Goal: Task Accomplishment & Management: Manage account settings

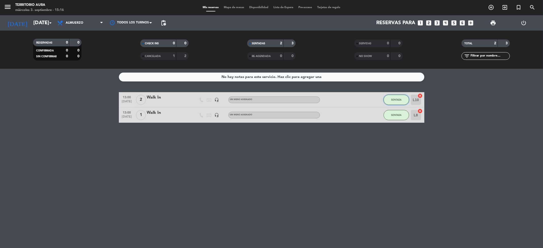
click at [390, 99] on button "SENTADA" at bounding box center [395, 100] width 25 height 10
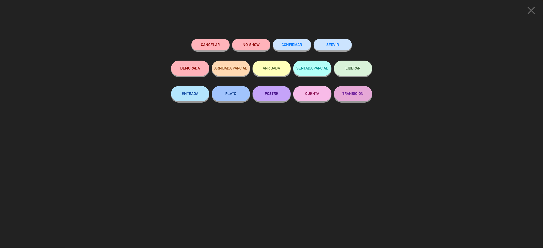
click at [329, 45] on button "SERVIR" at bounding box center [332, 44] width 38 height 11
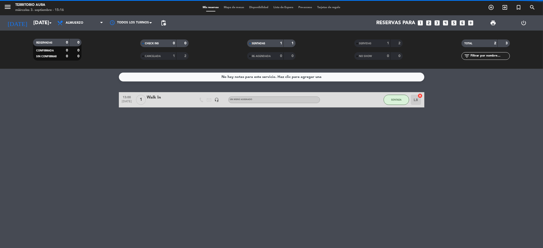
click at [394, 110] on div "No hay notas para este servicio. Haz clic para agregar una 13:00 [DATE] 1 Walk …" at bounding box center [271, 158] width 543 height 179
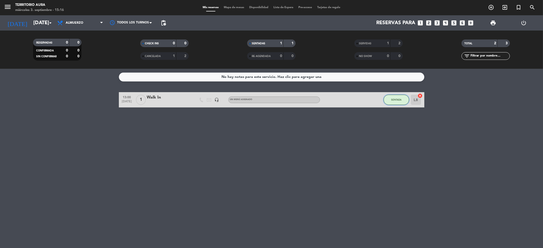
click at [397, 103] on button "SENTADA" at bounding box center [395, 100] width 25 height 10
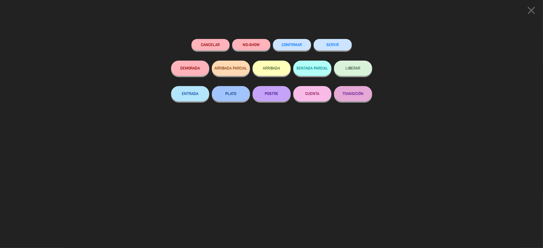
click at [338, 41] on button "SERVIR" at bounding box center [332, 44] width 38 height 11
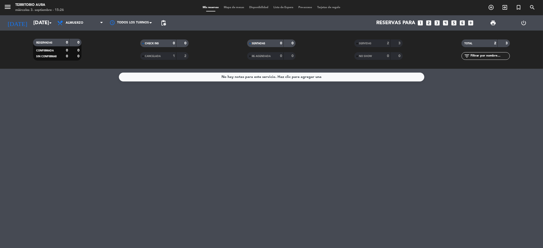
drag, startPoint x: 88, startPoint y: 18, endPoint x: 98, endPoint y: 29, distance: 15.0
click at [98, 29] on div "Todos los servicios Almuerzo Cena Almuerzo Todos los servicios Almuerzo Cena" at bounding box center [80, 22] width 51 height 15
drag, startPoint x: 91, startPoint y: 28, endPoint x: 90, endPoint y: 32, distance: 3.9
click at [90, 32] on div "menu TERRITORIO AURA [DATE] 3. septiembre - 15:26 Mis reservas Mapa de mesas Di…" at bounding box center [271, 34] width 543 height 69
drag, startPoint x: 89, startPoint y: 17, endPoint x: 90, endPoint y: 23, distance: 5.7
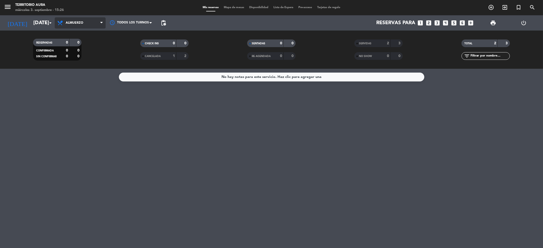
click at [90, 21] on span "Almuerzo" at bounding box center [80, 22] width 51 height 11
drag, startPoint x: 88, startPoint y: 50, endPoint x: 91, endPoint y: 63, distance: 13.1
click at [91, 61] on div "menu TERRITORIO AURA [DATE] 3. septiembre - 15:26 Mis reservas Mapa de mesas Di…" at bounding box center [271, 34] width 543 height 69
click at [90, 26] on span "Almuerzo" at bounding box center [80, 22] width 51 height 11
drag, startPoint x: 76, startPoint y: 56, endPoint x: 78, endPoint y: 59, distance: 2.9
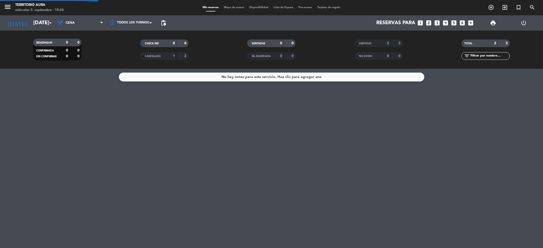
click at [77, 58] on div "menu TERRITORIO AURA [DATE] 3. septiembre - 15:26 Mis reservas Mapa de mesas Di…" at bounding box center [271, 34] width 543 height 69
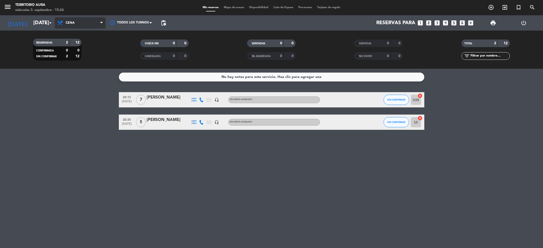
click at [90, 23] on span "Cena" at bounding box center [80, 22] width 51 height 11
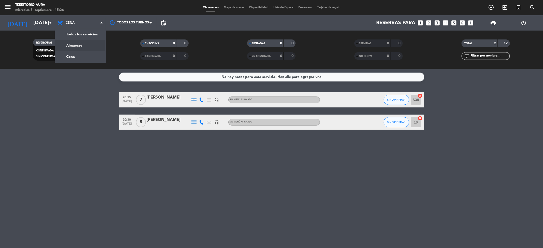
click at [91, 47] on div "menu TERRITORIO AURA [DATE] 3. septiembre - 15:26 Mis reservas Mapa de mesas Di…" at bounding box center [271, 34] width 543 height 69
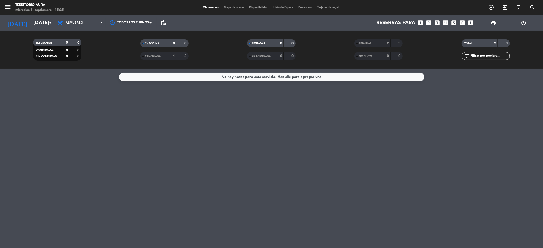
click at [327, 133] on div "No hay notas para este servicio. Haz clic para agregar una" at bounding box center [271, 158] width 543 height 179
drag, startPoint x: 244, startPoint y: 173, endPoint x: 98, endPoint y: 126, distance: 152.8
click at [33, 71] on div "No hay notas para este servicio. Haz clic para agregar una" at bounding box center [271, 158] width 543 height 179
click at [203, 208] on div "No hay notas para este servicio. Haz clic para agregar una" at bounding box center [271, 158] width 543 height 179
click at [38, 26] on input "[DATE]" at bounding box center [63, 22] width 65 height 11
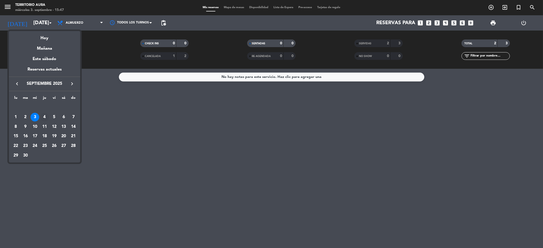
click at [45, 116] on div "4" at bounding box center [44, 117] width 9 height 9
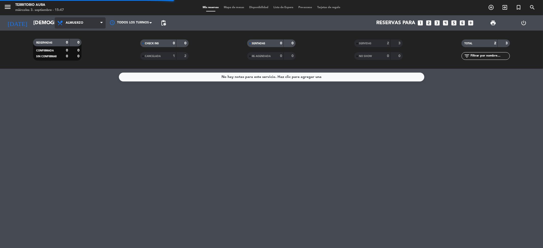
click at [73, 18] on span "Almuerzo" at bounding box center [80, 22] width 51 height 11
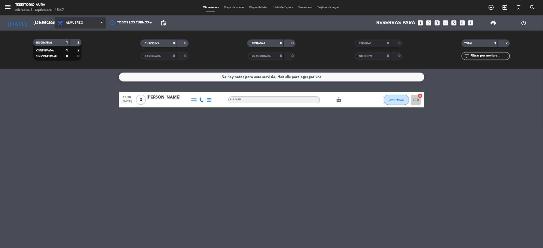
click at [76, 19] on span "Almuerzo" at bounding box center [80, 22] width 51 height 11
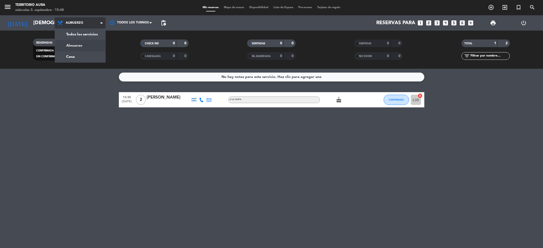
click at [81, 48] on div "menu TERRITORIO AURA [DATE] 3. septiembre - 15:48 Mis reservas Mapa de mesas Di…" at bounding box center [271, 34] width 543 height 69
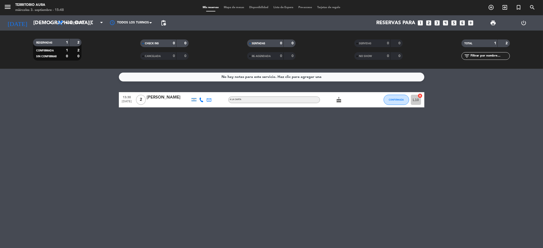
click at [334, 101] on div "cake" at bounding box center [343, 99] width 46 height 15
click at [337, 101] on icon "cake" at bounding box center [339, 100] width 6 height 6
click at [34, 23] on input "[DEMOGRAPHIC_DATA][DATE]" at bounding box center [63, 22] width 65 height 11
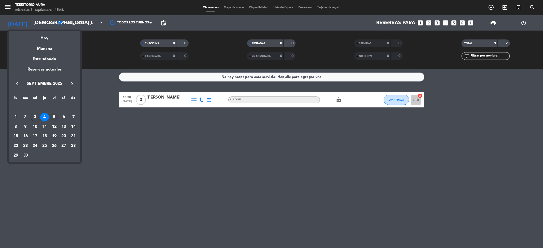
click at [54, 115] on div "5" at bounding box center [54, 117] width 9 height 9
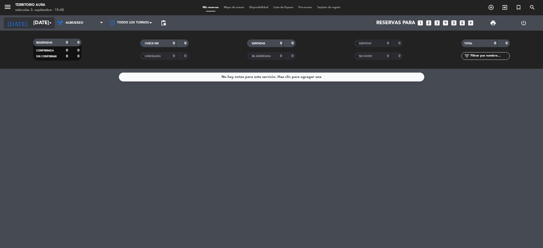
click at [46, 19] on input "[DATE]" at bounding box center [63, 22] width 65 height 11
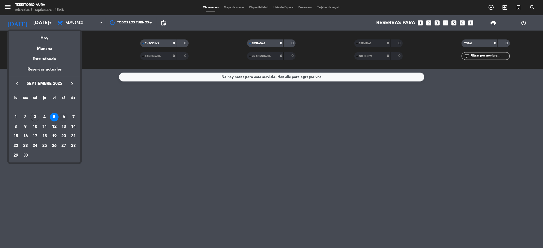
click at [62, 119] on div "6" at bounding box center [63, 117] width 9 height 9
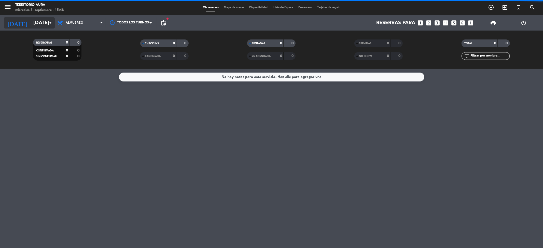
click at [43, 22] on input "[DATE]" at bounding box center [63, 22] width 65 height 11
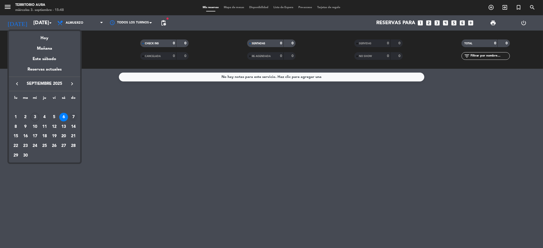
click at [74, 117] on div "7" at bounding box center [73, 117] width 9 height 9
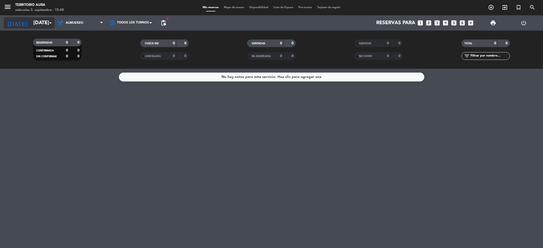
click at [40, 20] on input "[DATE]" at bounding box center [63, 22] width 65 height 11
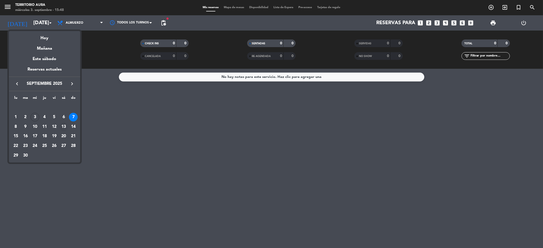
click at [64, 125] on div "13" at bounding box center [63, 126] width 9 height 9
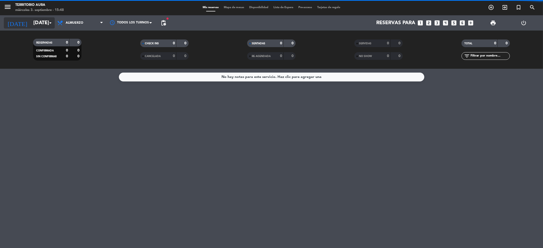
click at [47, 24] on icon "arrow_drop_down" at bounding box center [50, 23] width 6 height 6
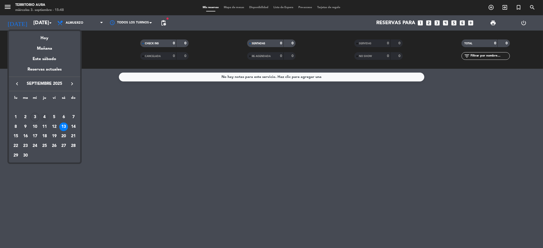
click at [45, 117] on div "4" at bounding box center [44, 117] width 9 height 9
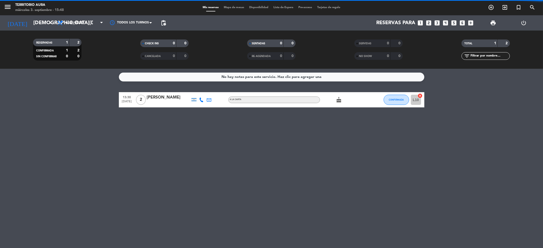
click at [82, 28] on span "Almuerzo" at bounding box center [80, 22] width 51 height 11
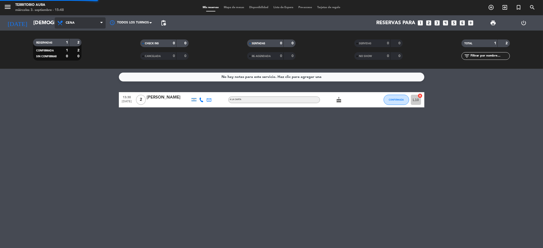
click at [82, 53] on div "menu TERRITORIO AURA [DATE] 3. septiembre - 15:48 Mis reservas Mapa de mesas Di…" at bounding box center [271, 34] width 543 height 69
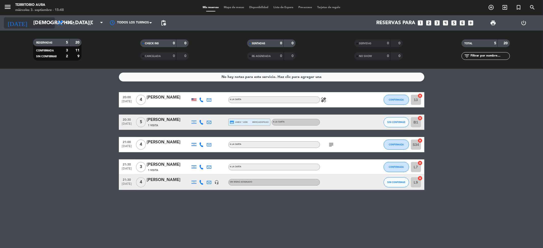
click at [44, 25] on input "[DEMOGRAPHIC_DATA][DATE]" at bounding box center [63, 22] width 65 height 11
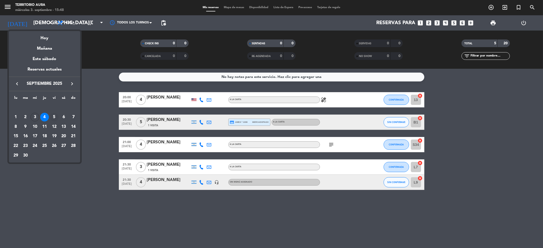
click at [54, 115] on div "5" at bounding box center [54, 117] width 9 height 9
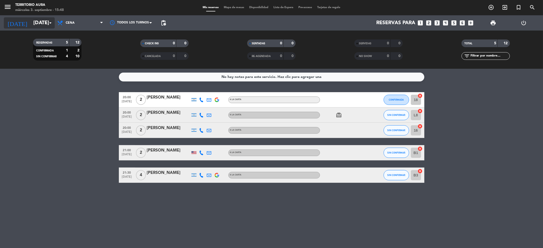
click at [44, 20] on input "[DATE]" at bounding box center [63, 22] width 65 height 11
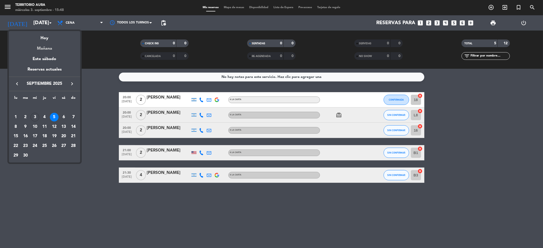
click at [45, 46] on div "Mañana" at bounding box center [44, 46] width 71 height 10
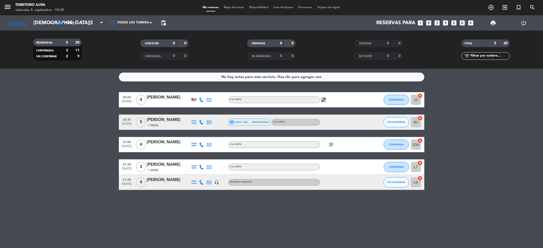
click at [336, 185] on div at bounding box center [343, 182] width 46 height 15
click at [164, 184] on div at bounding box center [168, 185] width 43 height 4
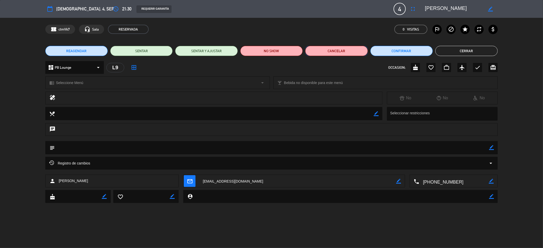
click at [324, 51] on button "Cancelar" at bounding box center [336, 51] width 62 height 10
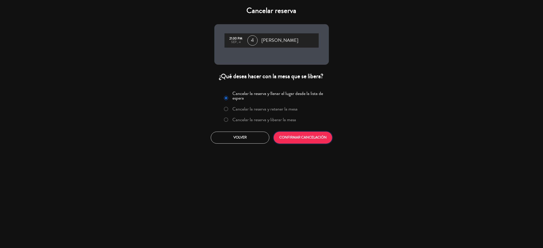
click at [317, 136] on button "CONFIRMAR CANCELACIÓN" at bounding box center [303, 138] width 59 height 12
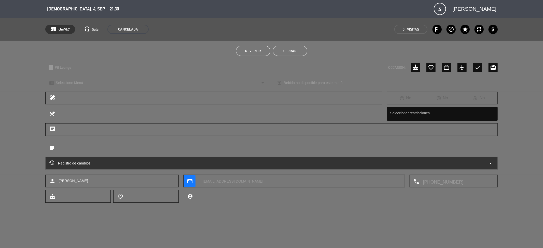
click at [292, 51] on button "Cerrar" at bounding box center [290, 51] width 34 height 10
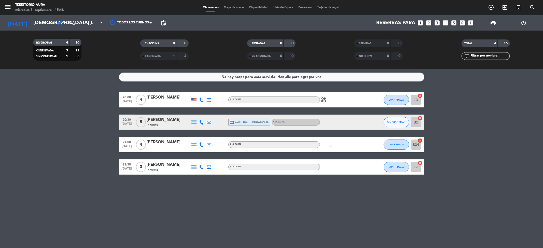
click at [322, 99] on icon "healing" at bounding box center [324, 100] width 6 height 6
click at [332, 146] on icon "subject" at bounding box center [331, 144] width 6 height 6
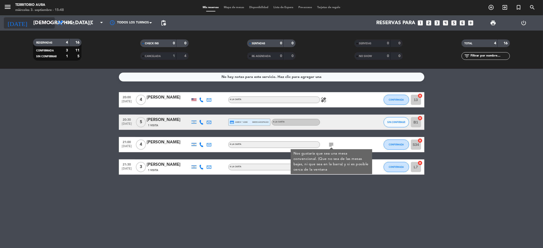
click at [53, 24] on input "[DEMOGRAPHIC_DATA][DATE]" at bounding box center [63, 22] width 65 height 11
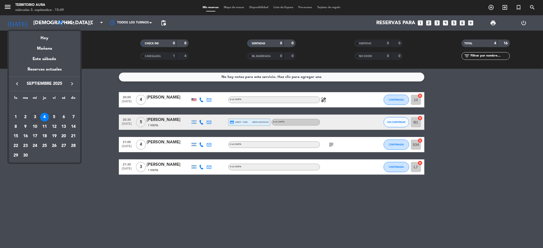
click at [53, 116] on div "5" at bounding box center [54, 117] width 9 height 9
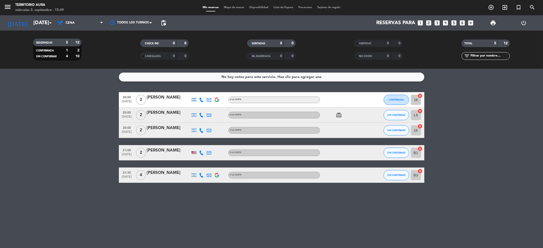
click at [339, 115] on icon "card_giftcard" at bounding box center [339, 115] width 6 height 6
click at [43, 27] on input "[DATE]" at bounding box center [63, 22] width 65 height 11
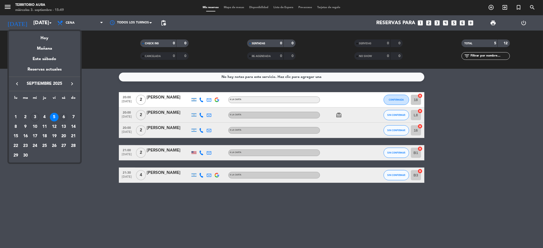
click at [64, 113] on div "6" at bounding box center [63, 117] width 9 height 9
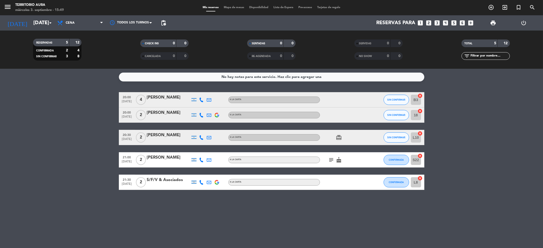
click at [331, 157] on icon "subject" at bounding box center [331, 160] width 6 height 6
click at [337, 160] on icon "cake" at bounding box center [339, 160] width 6 height 6
click at [335, 133] on div "card_giftcard" at bounding box center [343, 137] width 46 height 15
click at [338, 136] on icon "card_giftcard" at bounding box center [339, 137] width 6 height 6
click at [31, 23] on input "[DATE]" at bounding box center [63, 22] width 65 height 11
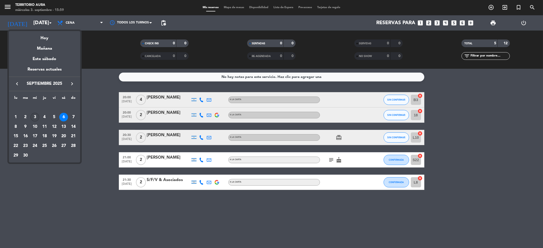
click at [36, 116] on div "3" at bounding box center [35, 117] width 9 height 9
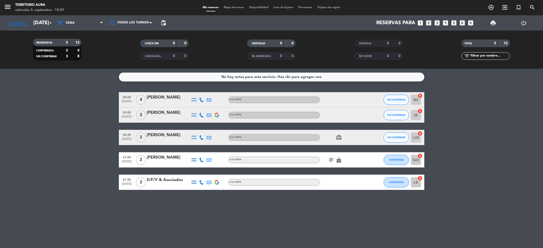
type input "[DATE]"
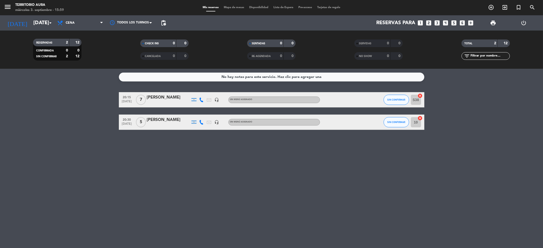
drag, startPoint x: 127, startPoint y: 175, endPoint x: 128, endPoint y: 181, distance: 6.0
click at [128, 181] on div "No hay notas para este servicio. Haz clic para agregar una 20:15 [DATE] 7 [PERS…" at bounding box center [271, 158] width 543 height 179
click at [69, 133] on div "No hay notas para este servicio. Haz clic para agregar una 20:15 [DATE] 7 [PERS…" at bounding box center [271, 158] width 543 height 179
click at [168, 96] on div "[PERSON_NAME]" at bounding box center [168, 97] width 43 height 7
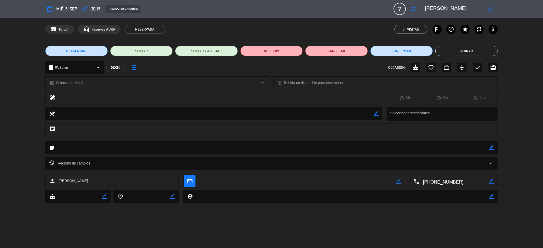
click at [477, 52] on button "Cerrar" at bounding box center [466, 51] width 62 height 10
